Goal: Task Accomplishment & Management: Use online tool/utility

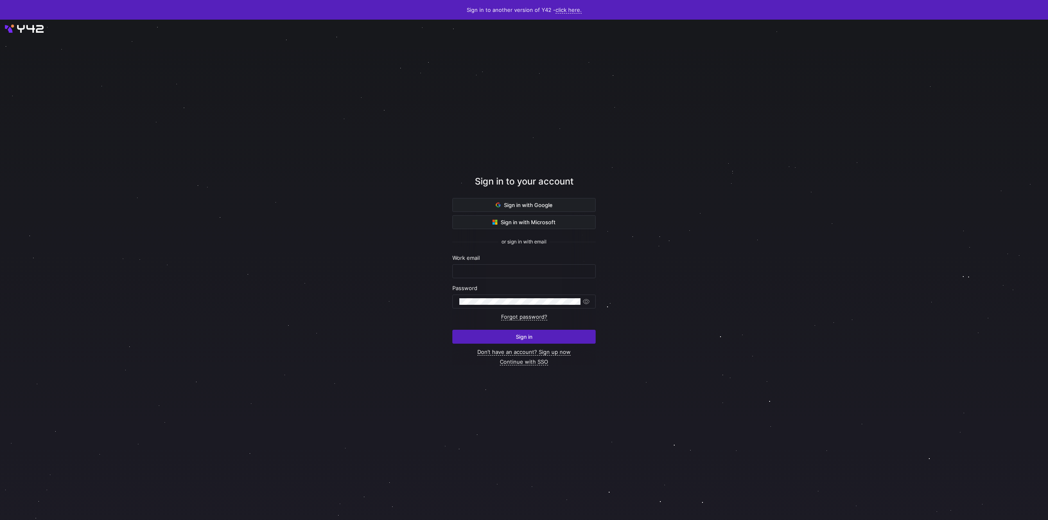
drag, startPoint x: 598, startPoint y: 398, endPoint x: 607, endPoint y: 412, distance: 16.2
click at [598, 398] on div at bounding box center [523, 270] width 943 height 451
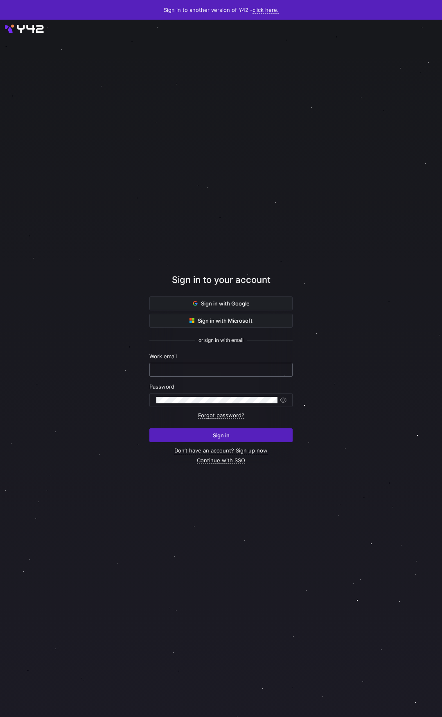
click at [205, 363] on div at bounding box center [220, 370] width 143 height 14
click at [205, 374] on div at bounding box center [220, 369] width 129 height 13
click at [210, 371] on input "text" at bounding box center [220, 369] width 129 height 7
click at [210, 393] on div "Password" at bounding box center [220, 395] width 143 height 24
click at [222, 366] on div at bounding box center [220, 369] width 129 height 13
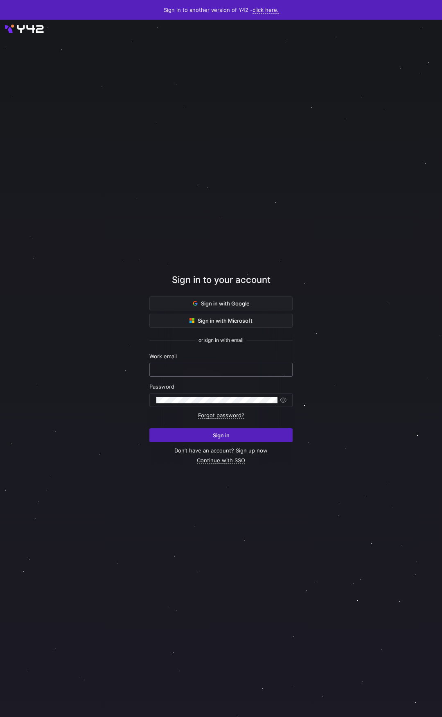
click at [222, 370] on input "text" at bounding box center [220, 369] width 129 height 7
paste input "[PERSON_NAME][EMAIL_ADDRESS][DOMAIN_NAME]"
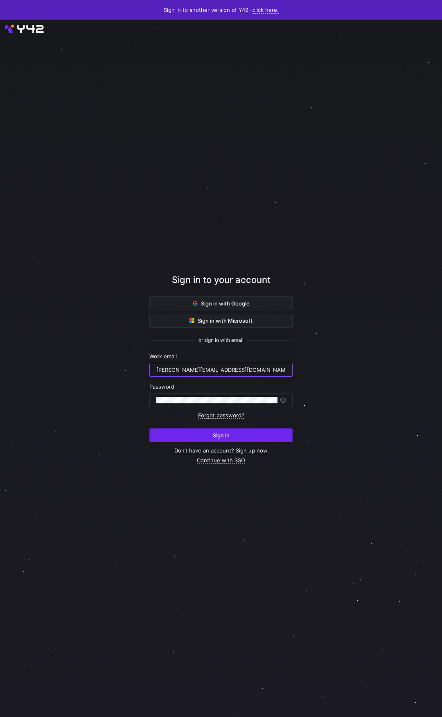
type input "[PERSON_NAME][EMAIL_ADDRESS][DOMAIN_NAME]"
click at [222, 438] on span "submit" at bounding box center [221, 435] width 142 height 13
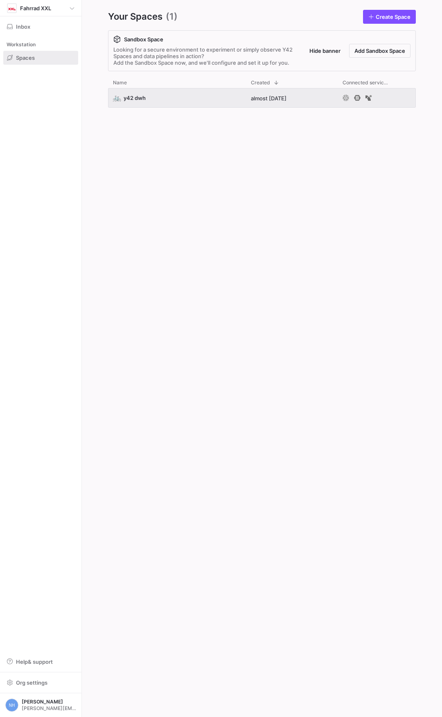
click at [181, 178] on div "🚲 y42 dwh almost 2 years ago" at bounding box center [262, 396] width 308 height 616
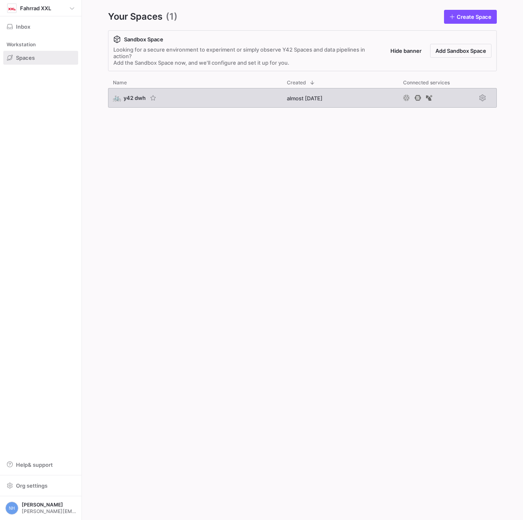
click at [139, 99] on span "y42 dwh" at bounding box center [135, 98] width 22 height 7
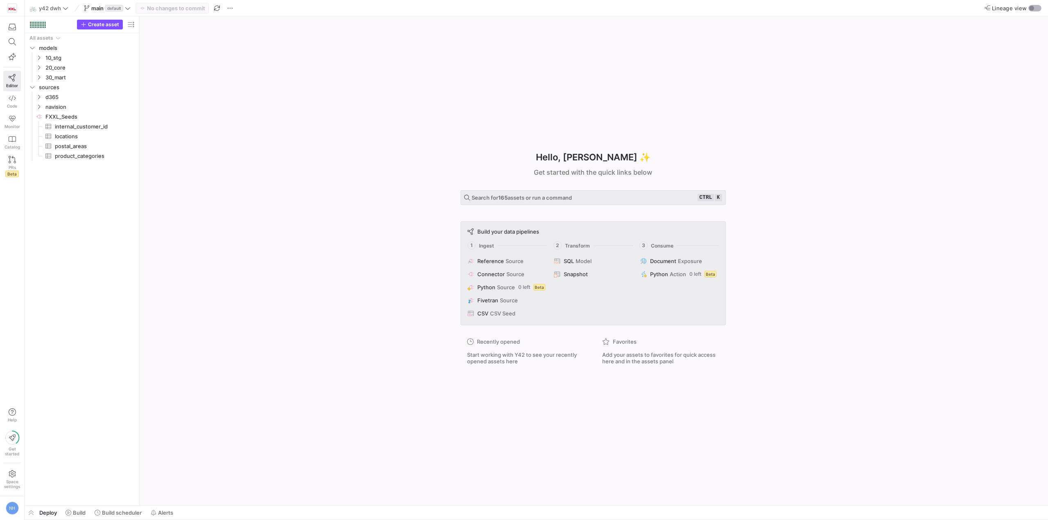
click at [442, 9] on div "button" at bounding box center [1031, 8] width 5 height 5
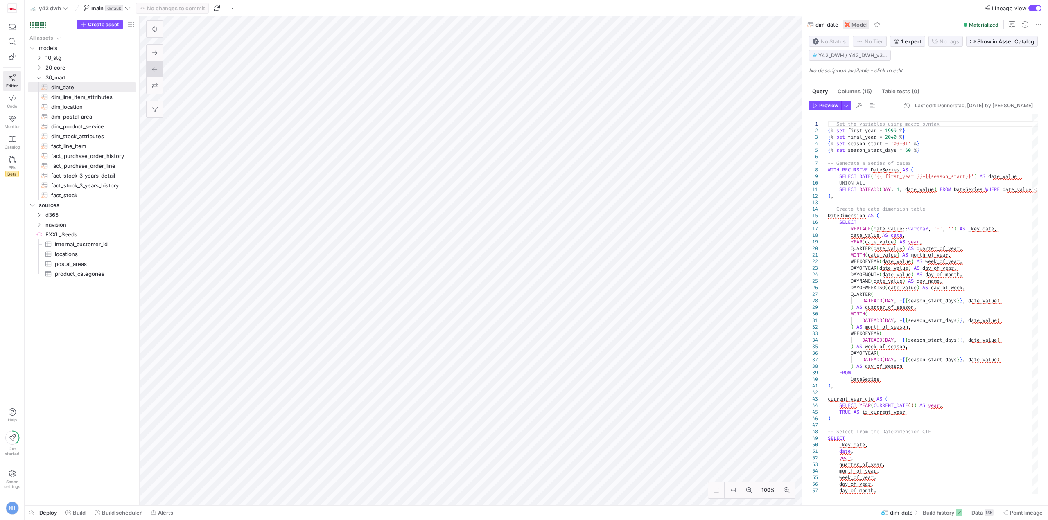
click at [309, 515] on as-split "🚲 y42 dwh main default No changes to commit Lineage view Create asset Drag here…" at bounding box center [536, 260] width 1023 height 520
click at [70, 75] on span "30_mart" at bounding box center [80, 77] width 70 height 9
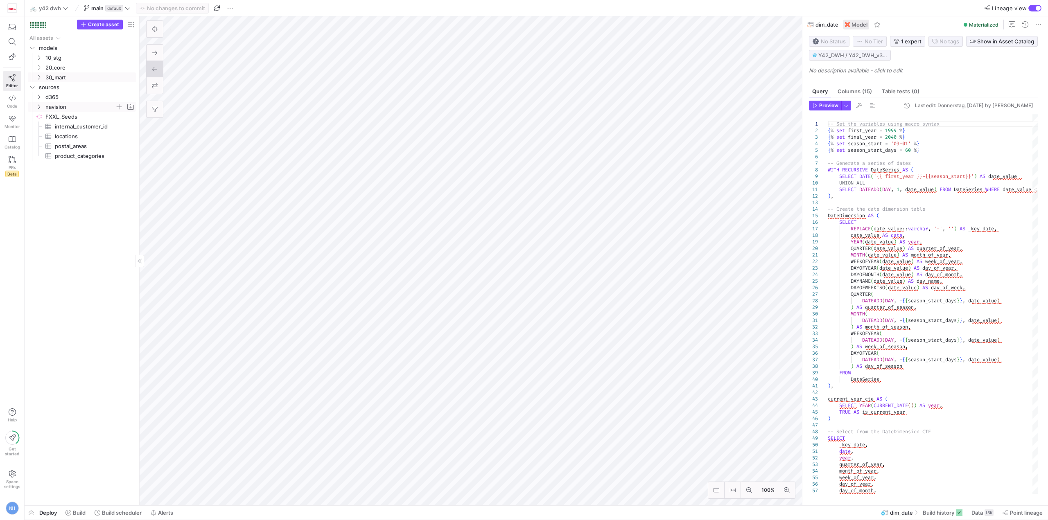
click at [87, 104] on span "navision" at bounding box center [80, 106] width 70 height 9
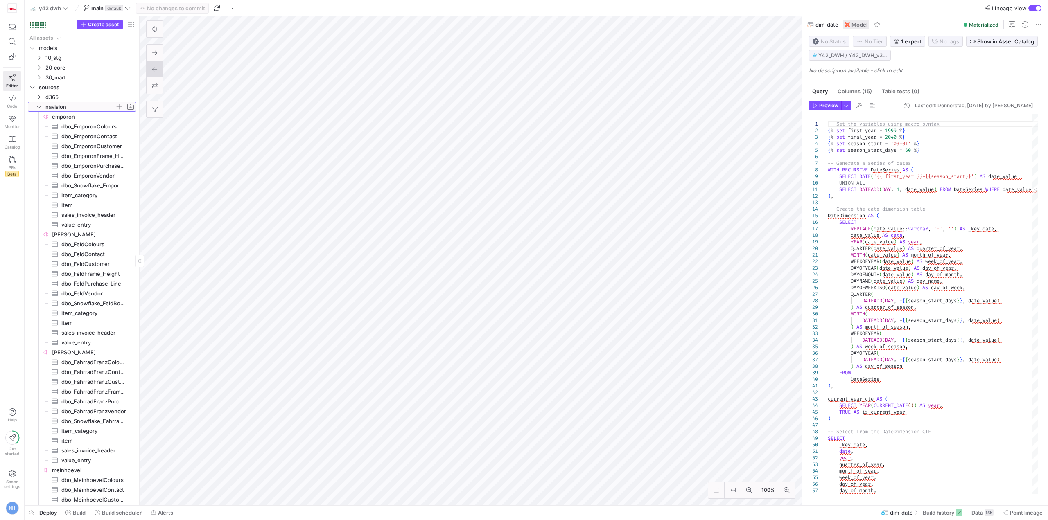
click at [49, 105] on span "navision" at bounding box center [80, 106] width 70 height 9
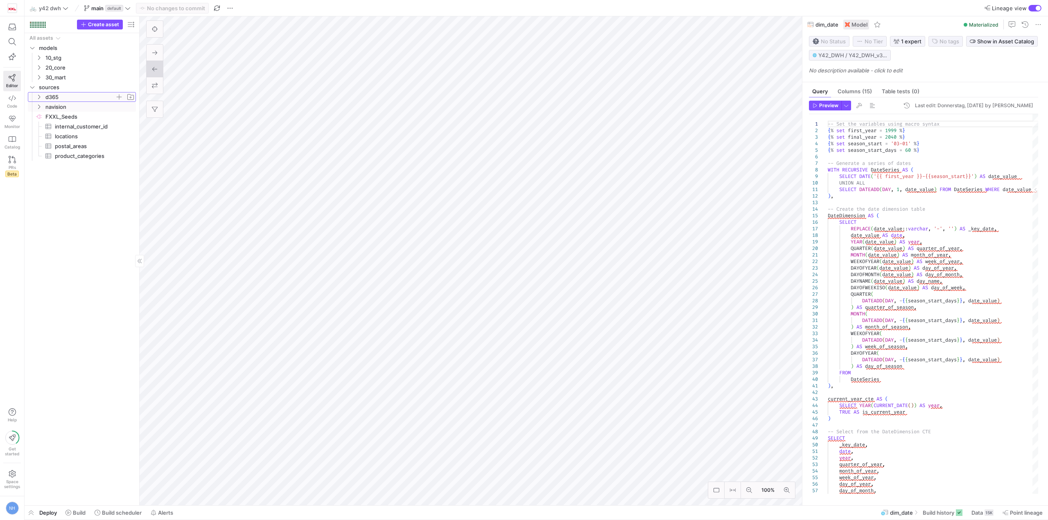
click at [57, 95] on span "d365" at bounding box center [80, 97] width 70 height 9
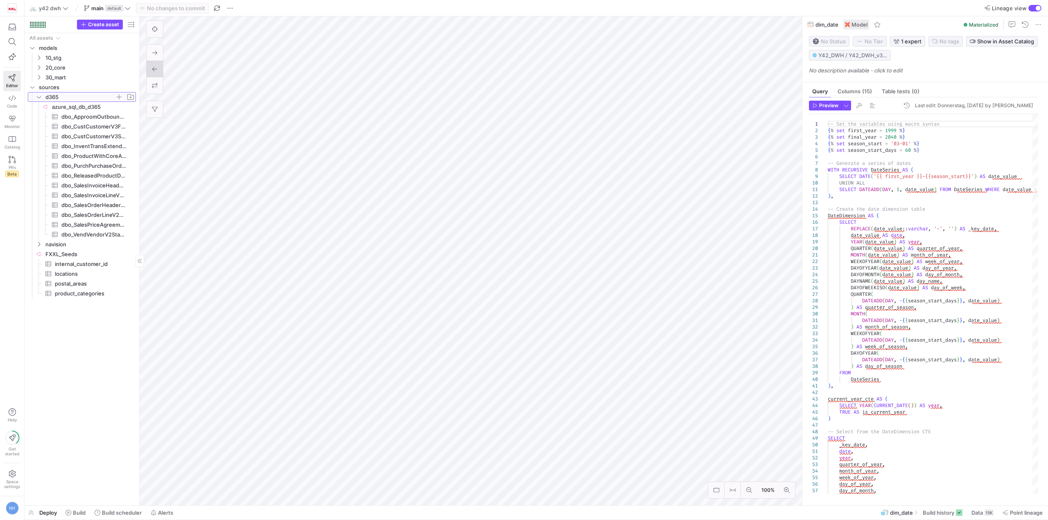
click at [73, 95] on span "d365" at bounding box center [80, 97] width 70 height 9
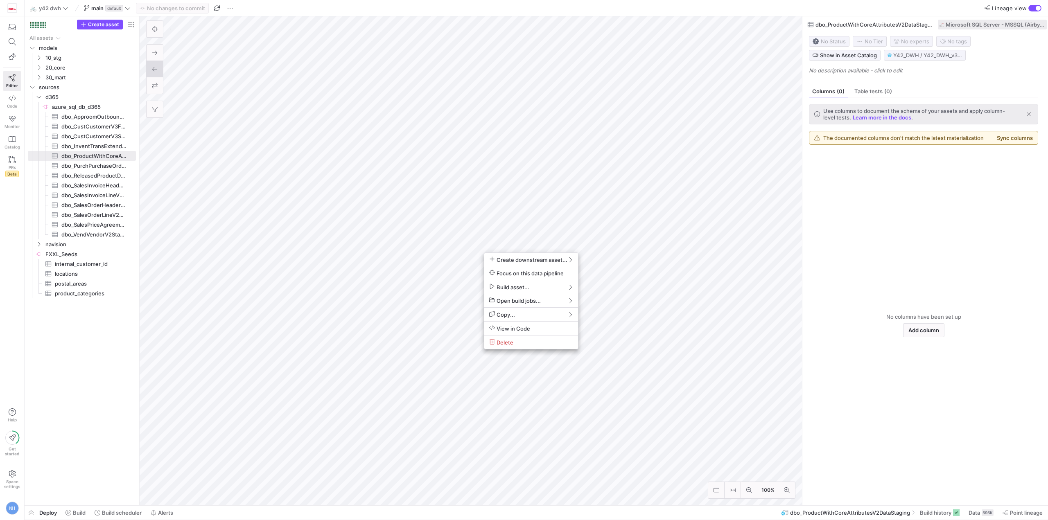
click at [442, 181] on div at bounding box center [524, 260] width 1048 height 520
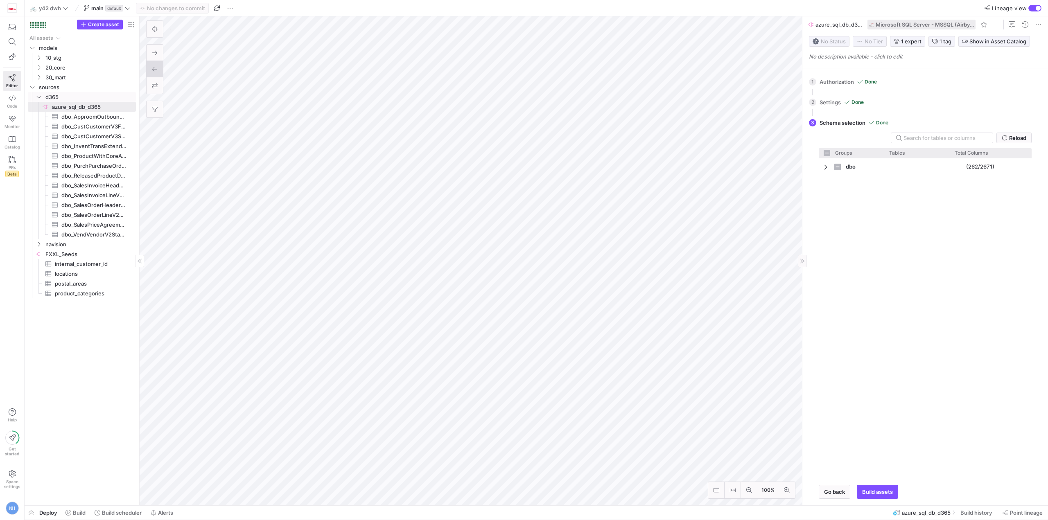
checkbox input "false"
click at [442, 23] on span at bounding box center [1038, 25] width 10 height 10
click at [442, 23] on div at bounding box center [524, 260] width 1048 height 520
click at [442, 26] on span "Microsoft SQL Server - MSSQL (Airbyte)" at bounding box center [925, 24] width 98 height 7
click at [442, 7] on div "button" at bounding box center [1034, 8] width 13 height 7
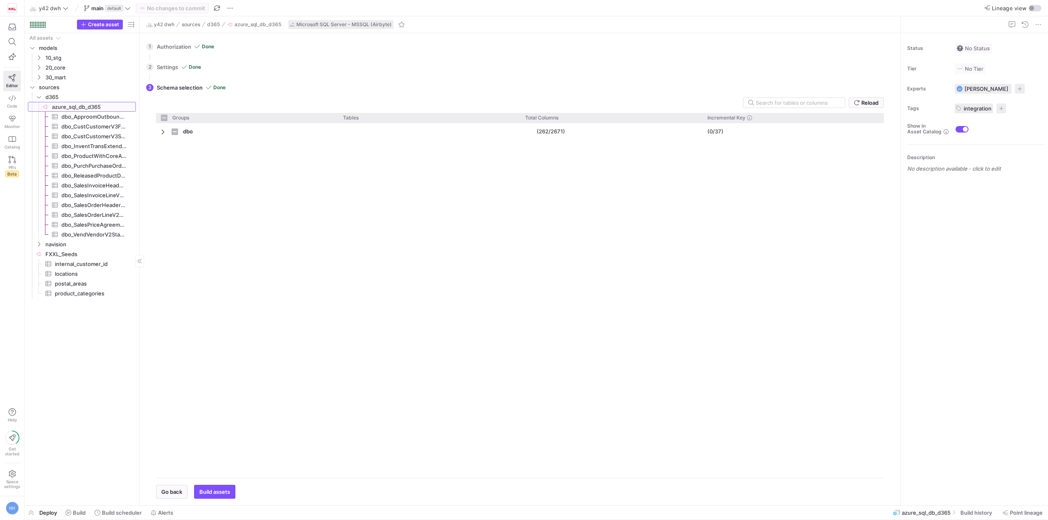
click at [79, 108] on span "azure_sql_db_d365​​​​​​​​" at bounding box center [93, 106] width 83 height 9
click at [164, 67] on div "2 Settings Done All settings configured. Please select the data. Go back Next" at bounding box center [518, 67] width 744 height 20
click at [181, 44] on div "1 Authorization Done Choose which secret you'd like to use to authorize FXXL Az…" at bounding box center [518, 46] width 744 height 20
click at [176, 86] on div "3 Schema selection Done Reload Groups Tables Drag here to set column labels Gro…" at bounding box center [518, 288] width 744 height 422
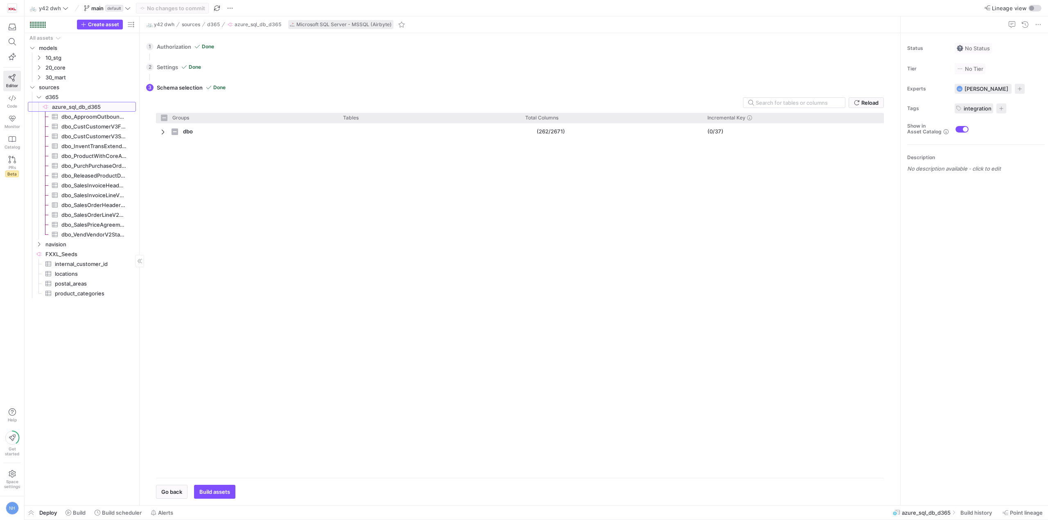
click at [95, 105] on span "azure_sql_db_d365​​​​​​​​" at bounding box center [93, 106] width 83 height 9
click at [167, 111] on span "Context Menu" at bounding box center [172, 108] width 16 height 5
click at [223, 114] on span "New tab" at bounding box center [218, 111] width 38 height 11
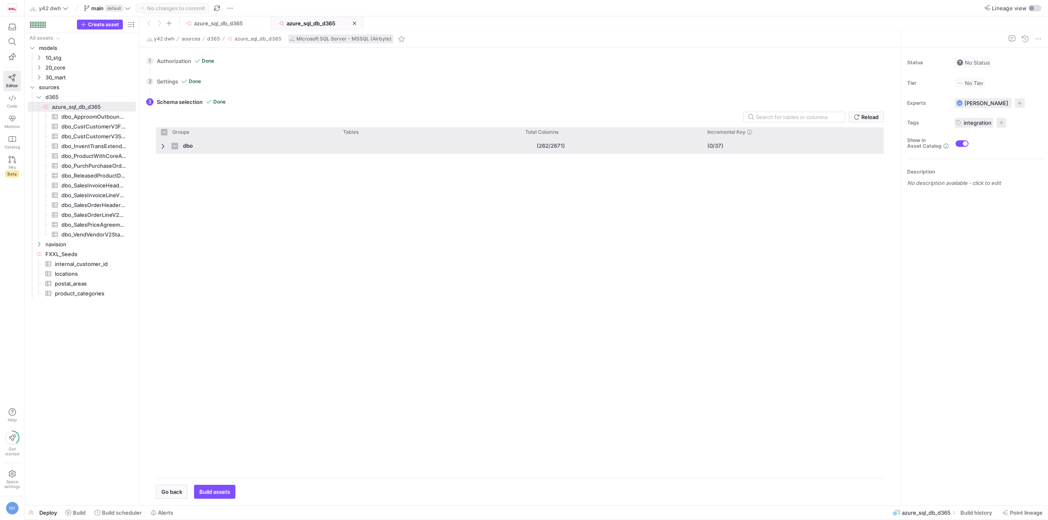
click at [165, 142] on span "Press SPACE to select this row." at bounding box center [164, 146] width 6 height 16
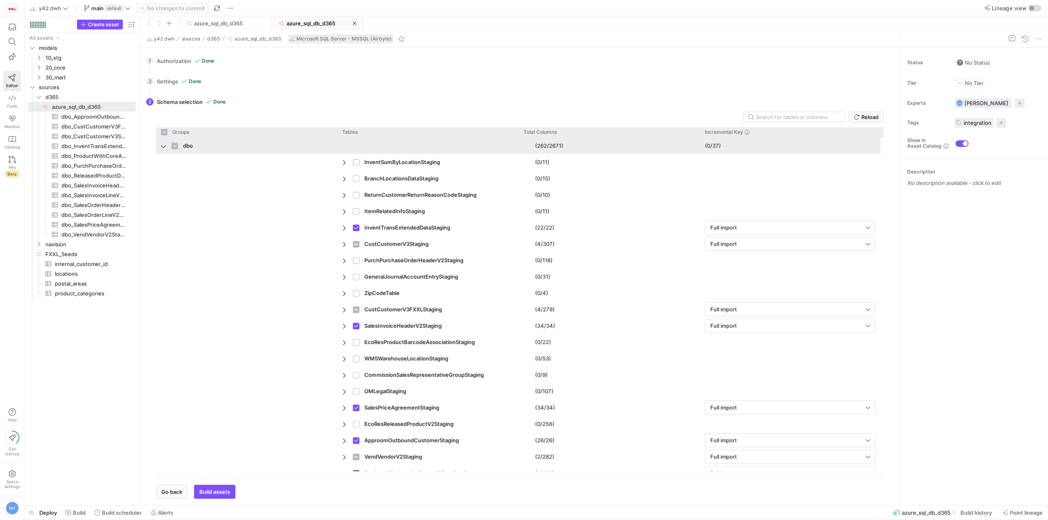
click at [164, 142] on span "Press SPACE to select this row." at bounding box center [164, 146] width 6 height 16
checkbox input "false"
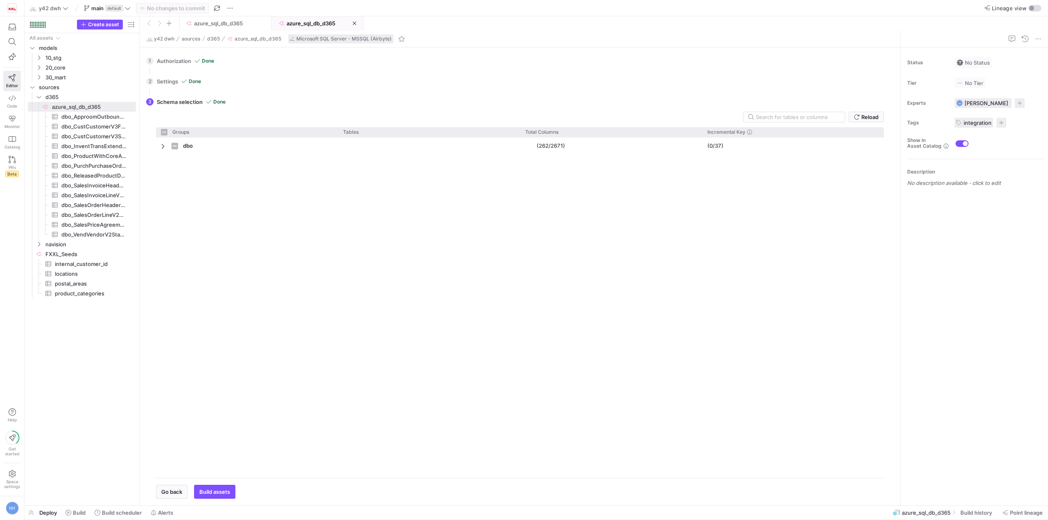
click at [275, 184] on div "dbo (262/2671) (0/37)" at bounding box center [520, 305] width 728 height 334
drag, startPoint x: 265, startPoint y: 23, endPoint x: 262, endPoint y: 19, distance: 4.9
click at [13, 97] on icon at bounding box center [12, 98] width 7 height 7
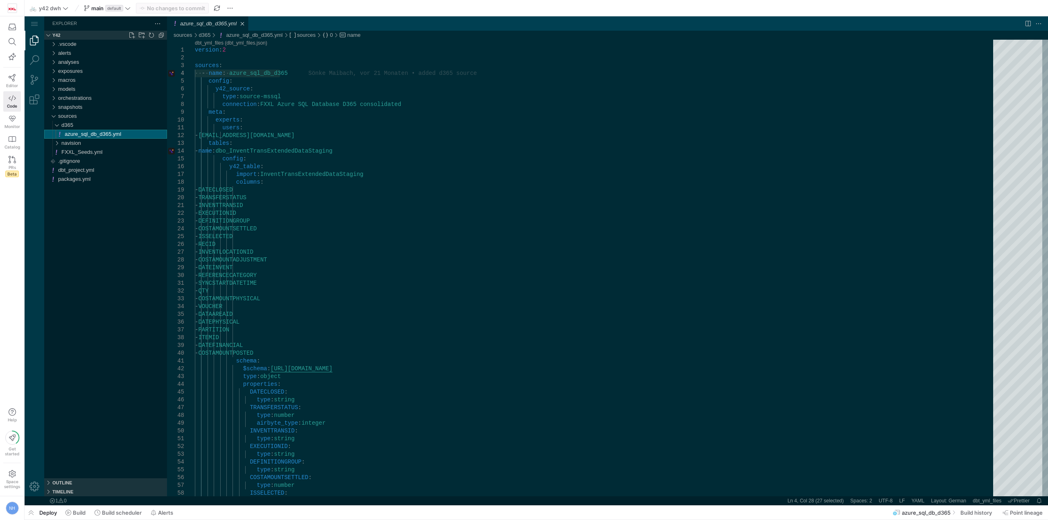
click at [114, 132] on span "azure_sql_db_d365.yml" at bounding box center [93, 134] width 56 height 6
click at [71, 119] on span "sources" at bounding box center [67, 116] width 19 height 6
click at [103, 137] on span "azure_sql_db_d365.yml" at bounding box center [93, 134] width 56 height 6
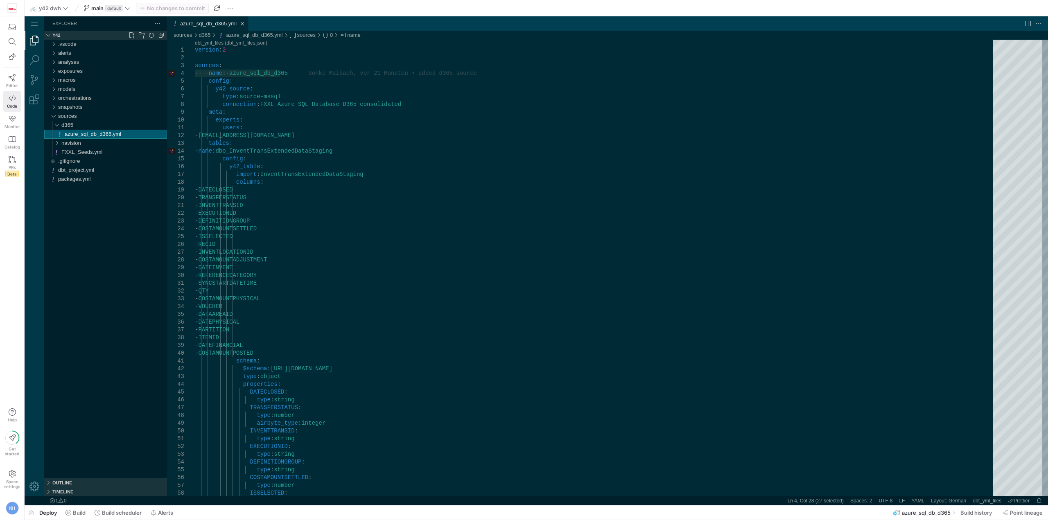
click at [103, 137] on span "azure_sql_db_d365.yml" at bounding box center [93, 134] width 56 height 6
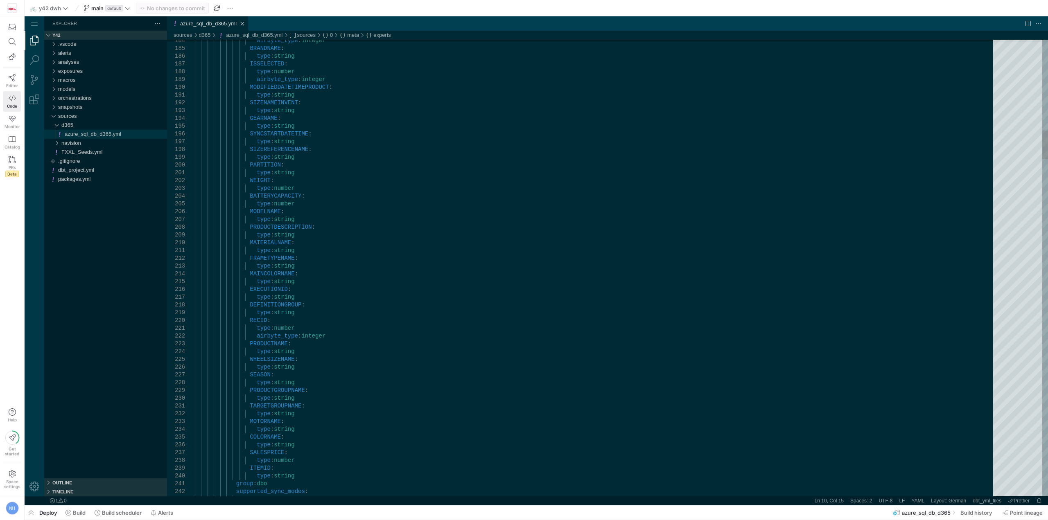
type textarea "type: string SIZENAMEINVENT: type: string GEARNAME: type: string SYNCSTARTDATET…"
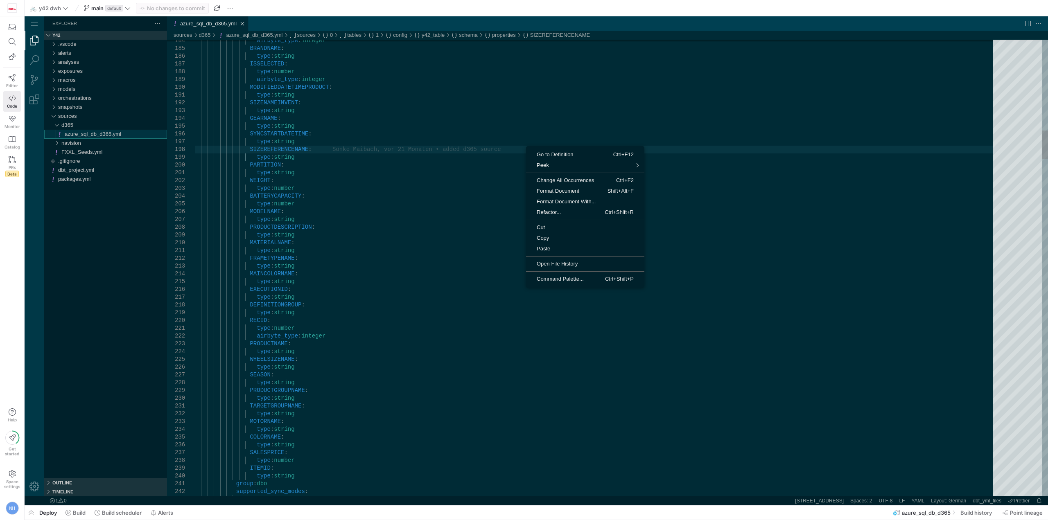
scroll to position [0, 106]
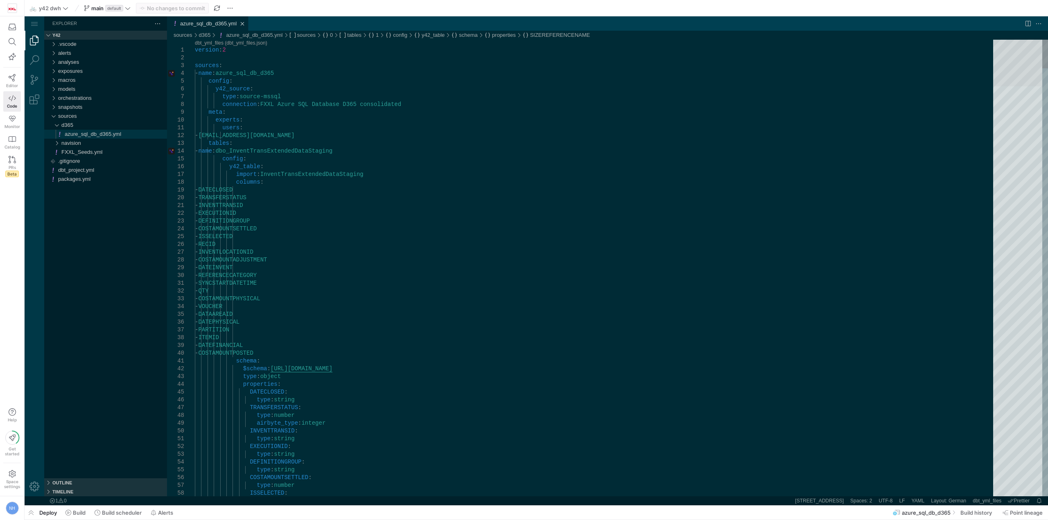
click at [442, 39] on div "azure_sql_db_d365.yml, preview" at bounding box center [1017, 62] width 49 height 47
click at [82, 142] on div "navision" at bounding box center [114, 143] width 106 height 9
click at [105, 152] on div "emporon.yml" at bounding box center [116, 152] width 102 height 9
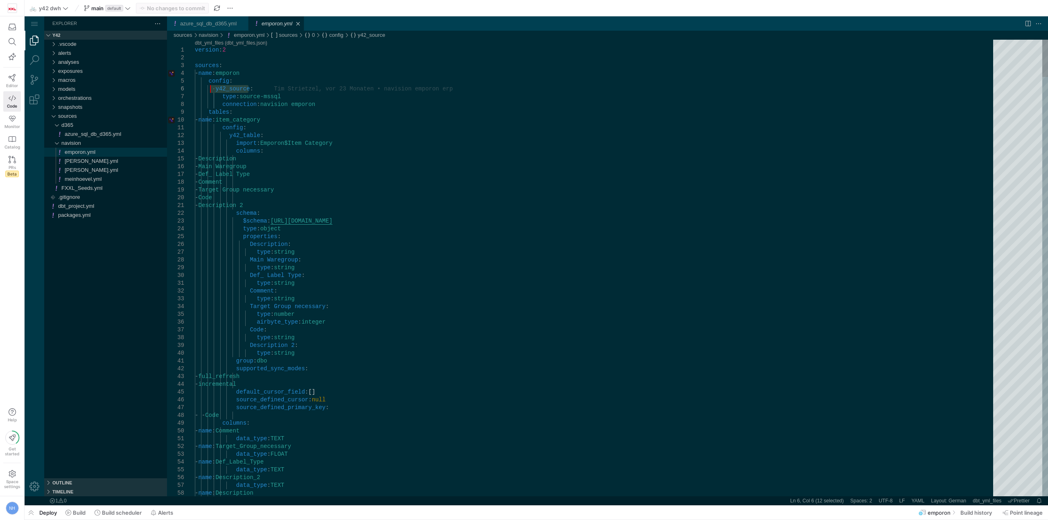
drag, startPoint x: 247, startPoint y: 90, endPoint x: 210, endPoint y: 86, distance: 37.0
click at [109, 190] on div "FXXL_Seeds.yml" at bounding box center [114, 188] width 106 height 9
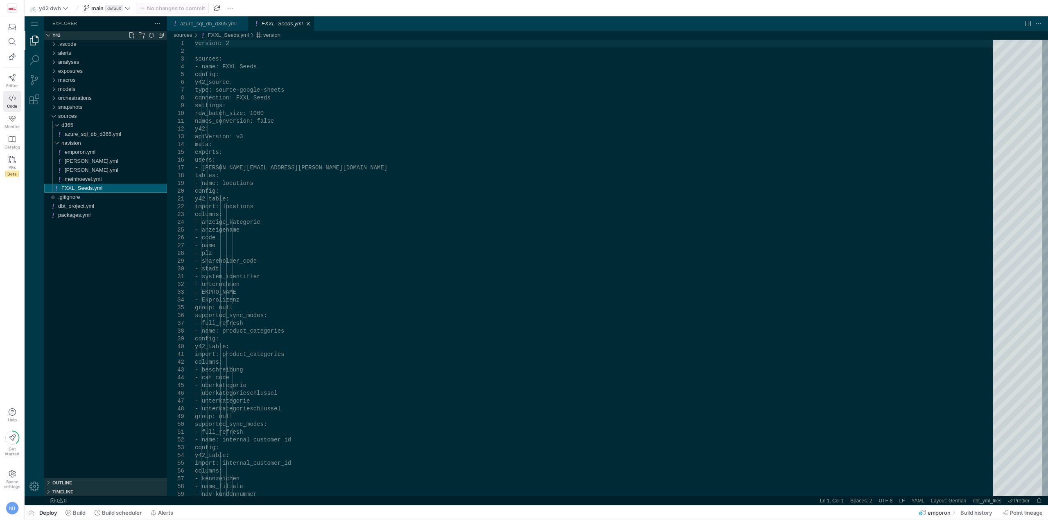
click at [109, 190] on div "FXXL_Seeds.yml" at bounding box center [114, 188] width 106 height 9
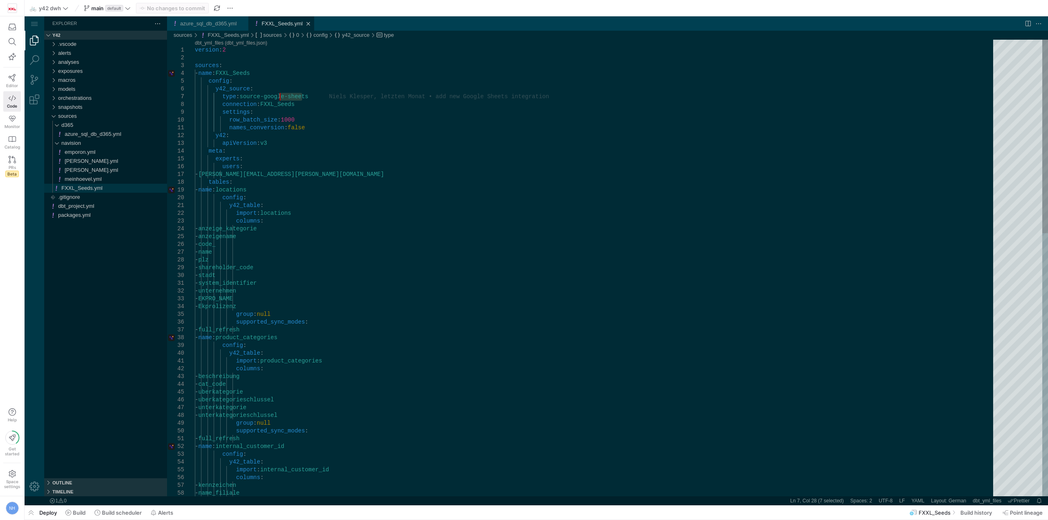
drag, startPoint x: 312, startPoint y: 97, endPoint x: 281, endPoint y: 96, distance: 31.1
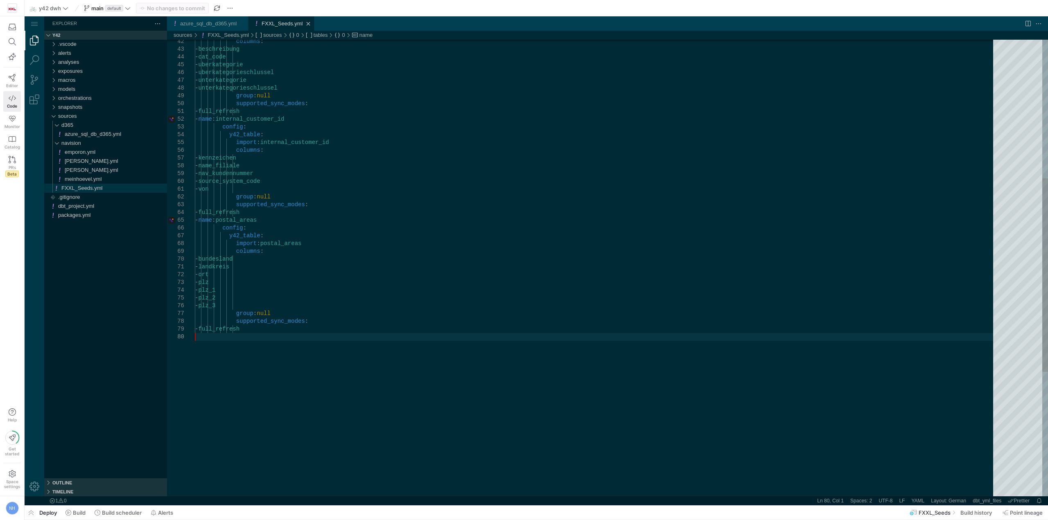
click at [254, 346] on div "columns : - beschreibung - cat_code - uberkategorie - uberkategorieschlussel - …" at bounding box center [597, 251] width 804 height 1078
click at [296, 329] on div "columns : - beschreibung - cat_code - uberkategorie - uberkategorieschlussel - …" at bounding box center [597, 251] width 804 height 1078
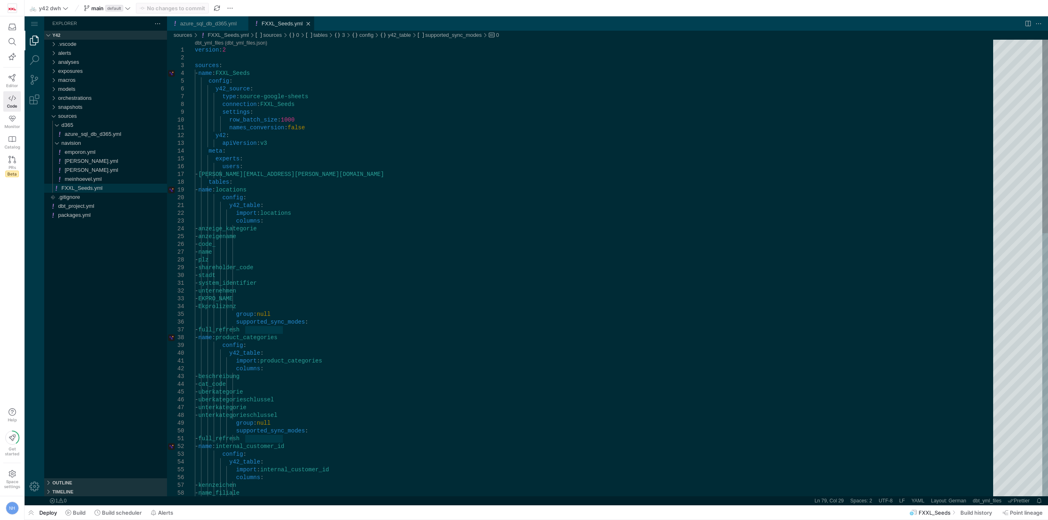
drag, startPoint x: 311, startPoint y: 107, endPoint x: 298, endPoint y: 106, distance: 13.1
type textarea "version: 2 sources: - name: FXXL_Seeds config: y42_source: type: source-google-…"
click at [54, 10] on span "y42 dwh" at bounding box center [50, 8] width 22 height 7
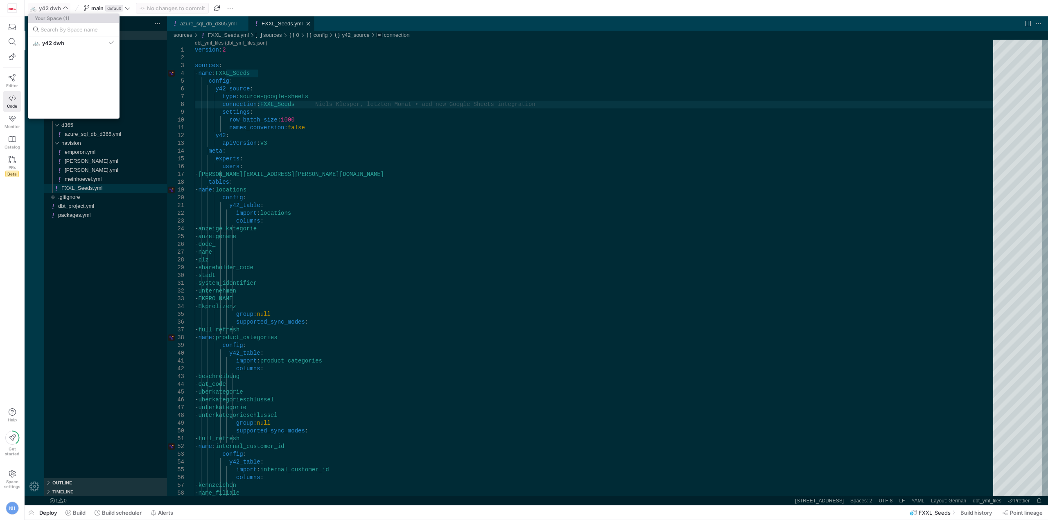
click at [54, 10] on div at bounding box center [524, 260] width 1048 height 520
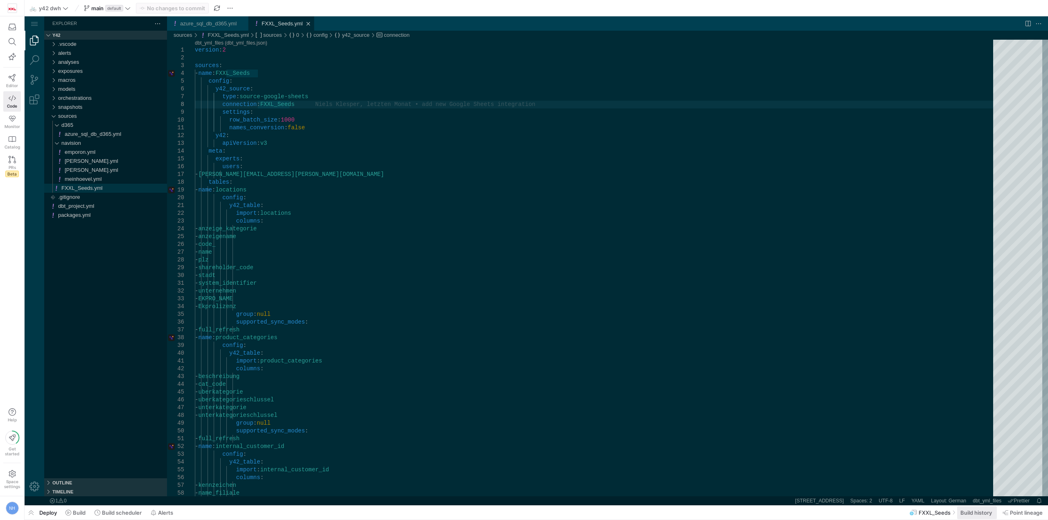
click at [442, 515] on span "Build history" at bounding box center [976, 513] width 32 height 7
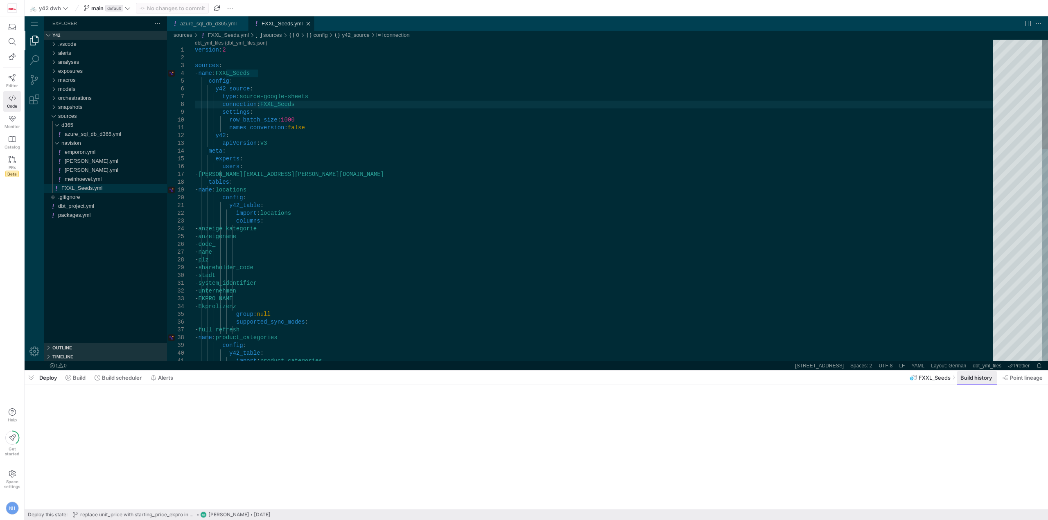
scroll to position [0, 94]
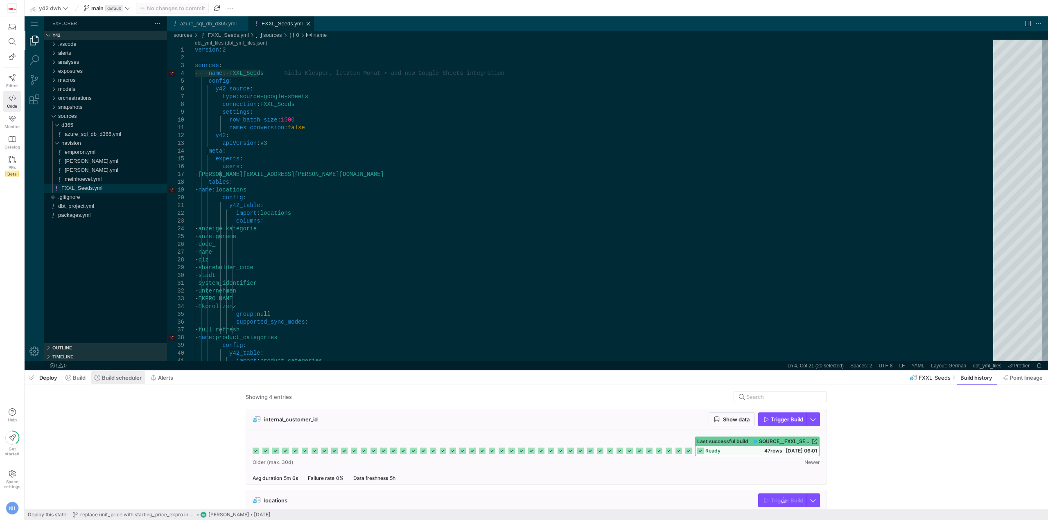
click at [131, 377] on span "Build scheduler" at bounding box center [122, 378] width 40 height 7
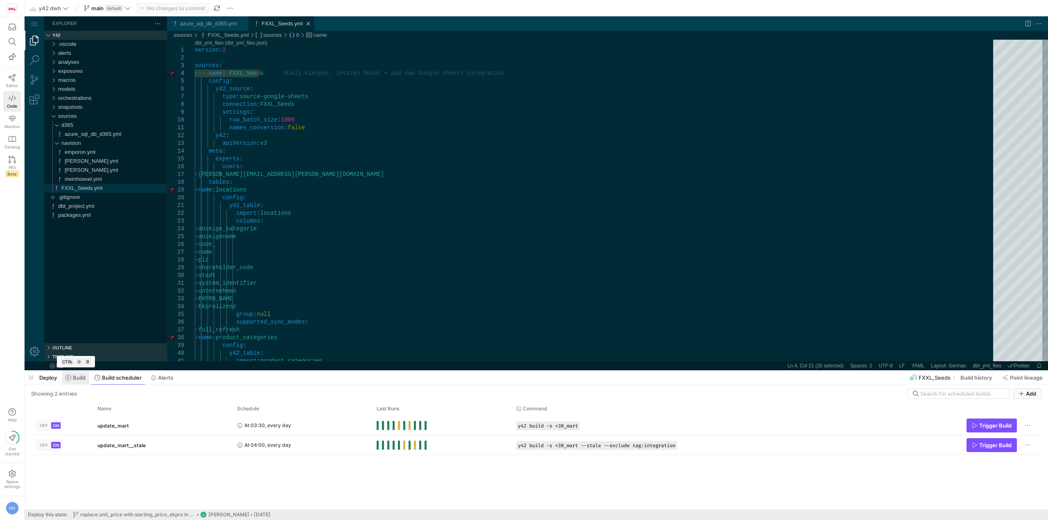
click at [79, 379] on span "Build" at bounding box center [79, 378] width 13 height 7
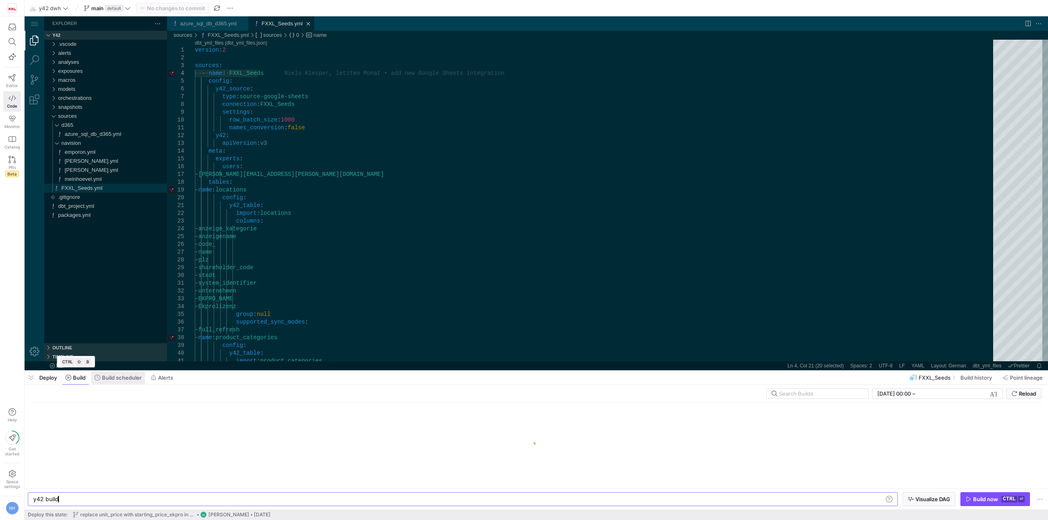
scroll to position [0, 25]
click at [121, 378] on span "Build scheduler" at bounding box center [122, 378] width 40 height 7
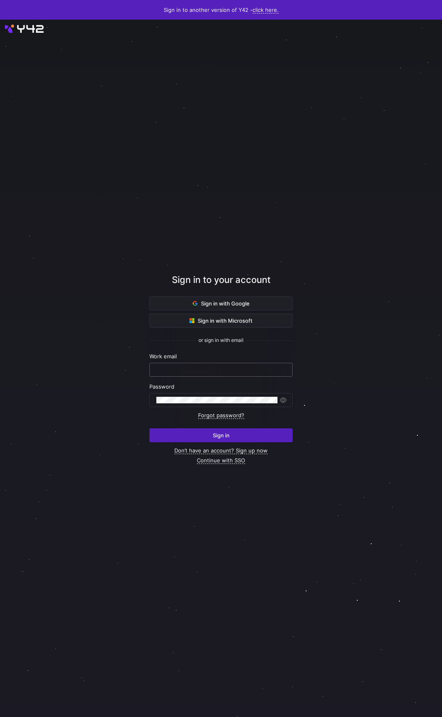
type input "[PERSON_NAME][EMAIL_ADDRESS][DOMAIN_NAME]"
click at [206, 373] on div "nick.hundenborn@taod.de" at bounding box center [220, 369] width 129 height 13
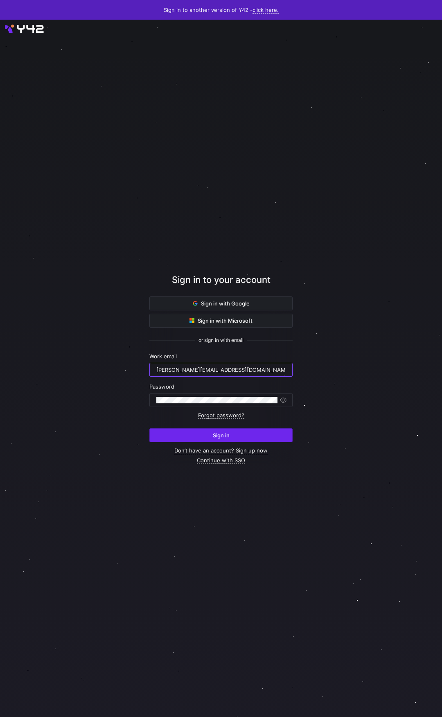
click at [230, 438] on span "submit" at bounding box center [221, 435] width 142 height 13
